Goal: Information Seeking & Learning: Learn about a topic

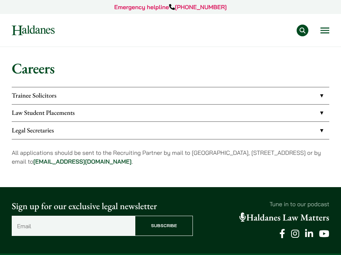
click at [104, 131] on link "Legal Secretaries" at bounding box center [171, 130] width 318 height 17
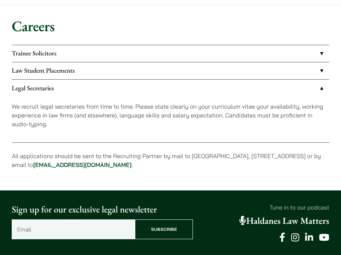
scroll to position [48, 0]
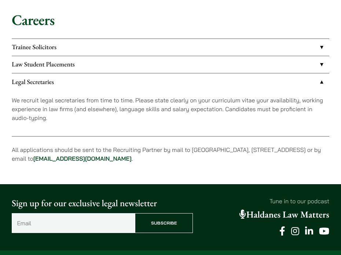
click at [116, 62] on link "Law Student Placements" at bounding box center [171, 64] width 318 height 17
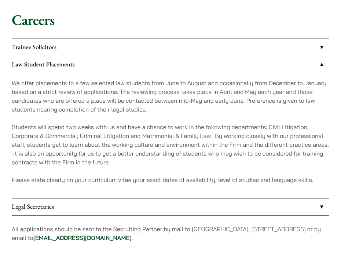
click at [122, 48] on link "Trainee Solicitors" at bounding box center [171, 47] width 318 height 17
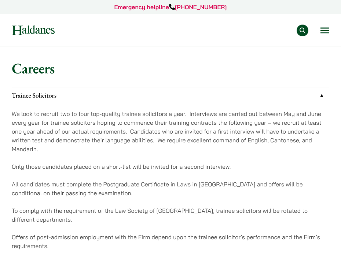
click at [76, 31] on div "Practice Areas Antitrust and Competition Law Civil Litigation & Dispute Resolut…" at bounding box center [198, 31] width 264 height 12
click at [319, 28] on div "Practice Areas Antitrust and Competition Law Civil Litigation & Dispute Resolut…" at bounding box center [198, 31] width 264 height 12
click at [322, 29] on button "Open menu" at bounding box center [325, 31] width 9 height 6
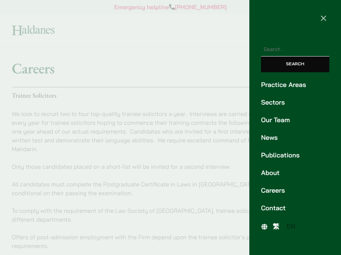
click at [273, 171] on link "About" at bounding box center [295, 173] width 68 height 10
